Goal: Information Seeking & Learning: Learn about a topic

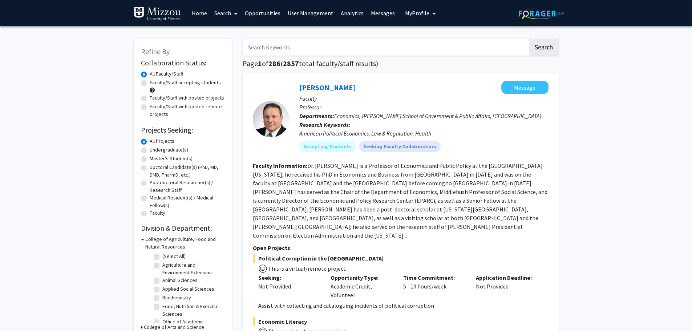
click at [347, 14] on link "Analytics" at bounding box center [352, 12] width 30 height 25
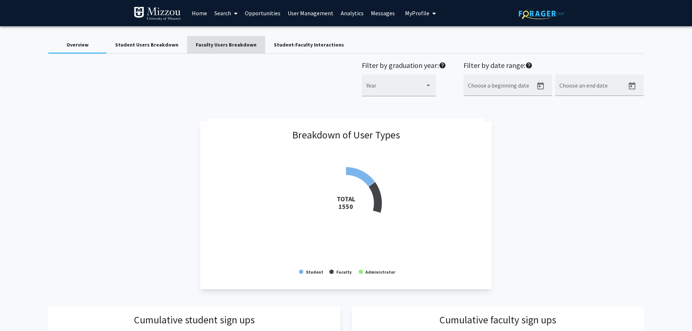
click at [223, 43] on div "Faculty Users Breakdown" at bounding box center [226, 45] width 61 height 8
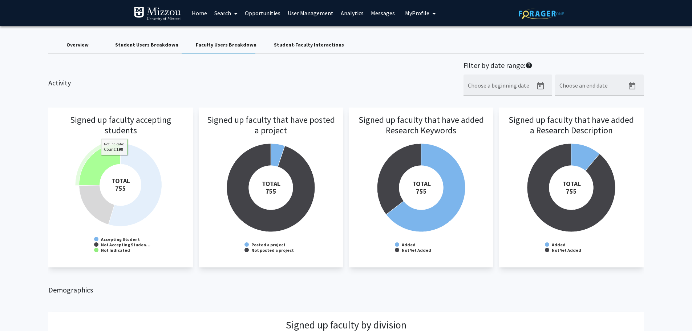
click at [114, 161] on icon at bounding box center [99, 164] width 41 height 42
click at [111, 157] on icon at bounding box center [97, 162] width 41 height 42
click at [111, 157] on icon at bounding box center [99, 164] width 41 height 42
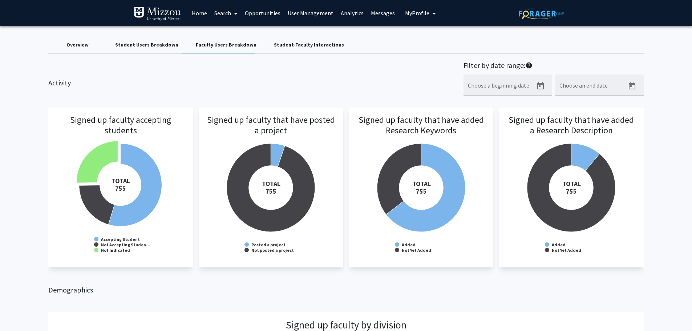
click at [105, 152] on h3 "Signed up faculty accepting students" at bounding box center [121, 135] width 130 height 41
click at [62, 166] on rect at bounding box center [121, 187] width 130 height 145
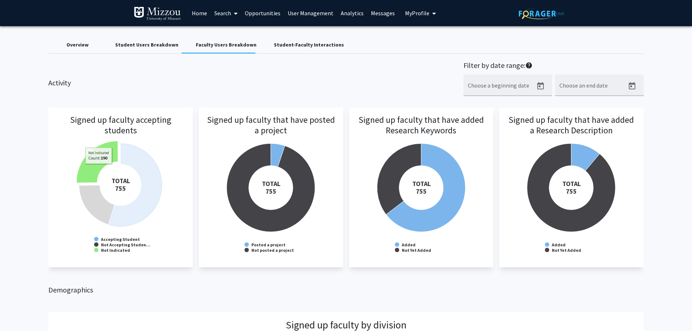
click at [99, 169] on icon at bounding box center [97, 162] width 41 height 42
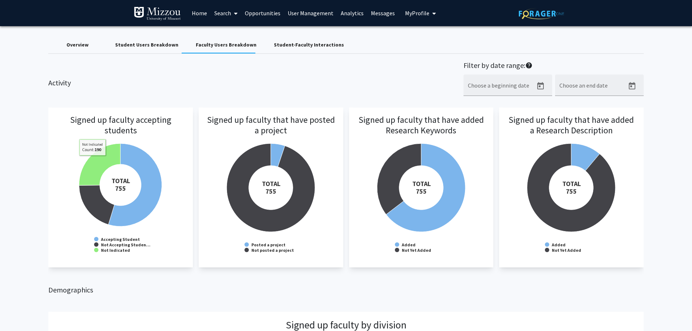
click at [77, 142] on h3 "Signed up faculty accepting students" at bounding box center [121, 135] width 130 height 41
